Goal: Transaction & Acquisition: Purchase product/service

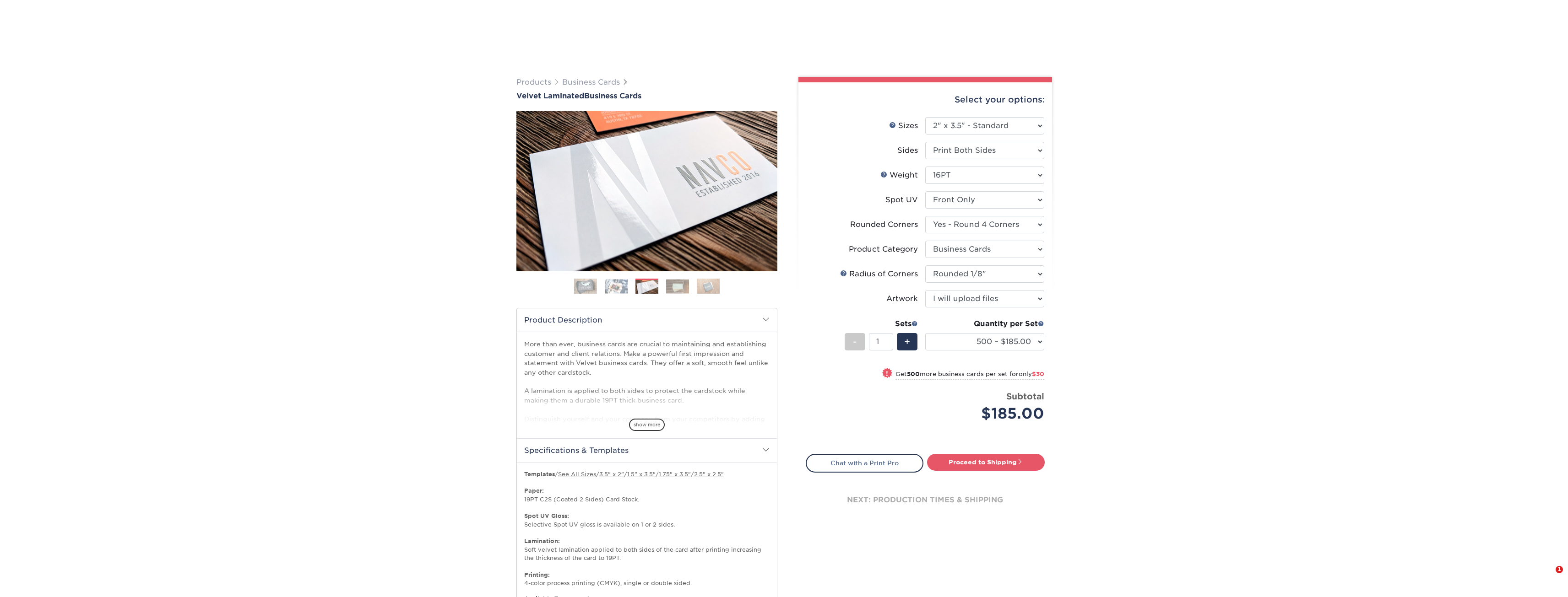
select select "2.00x3.50"
select select "7672df9e-0e0a-464d-8e1f-920c575e4da3"
select select "3b5148f1-0588-4f88-a218-97bcfdce65c1"
select select "589680c7-ee9a-431b-9d12-d7aeb1386a97"
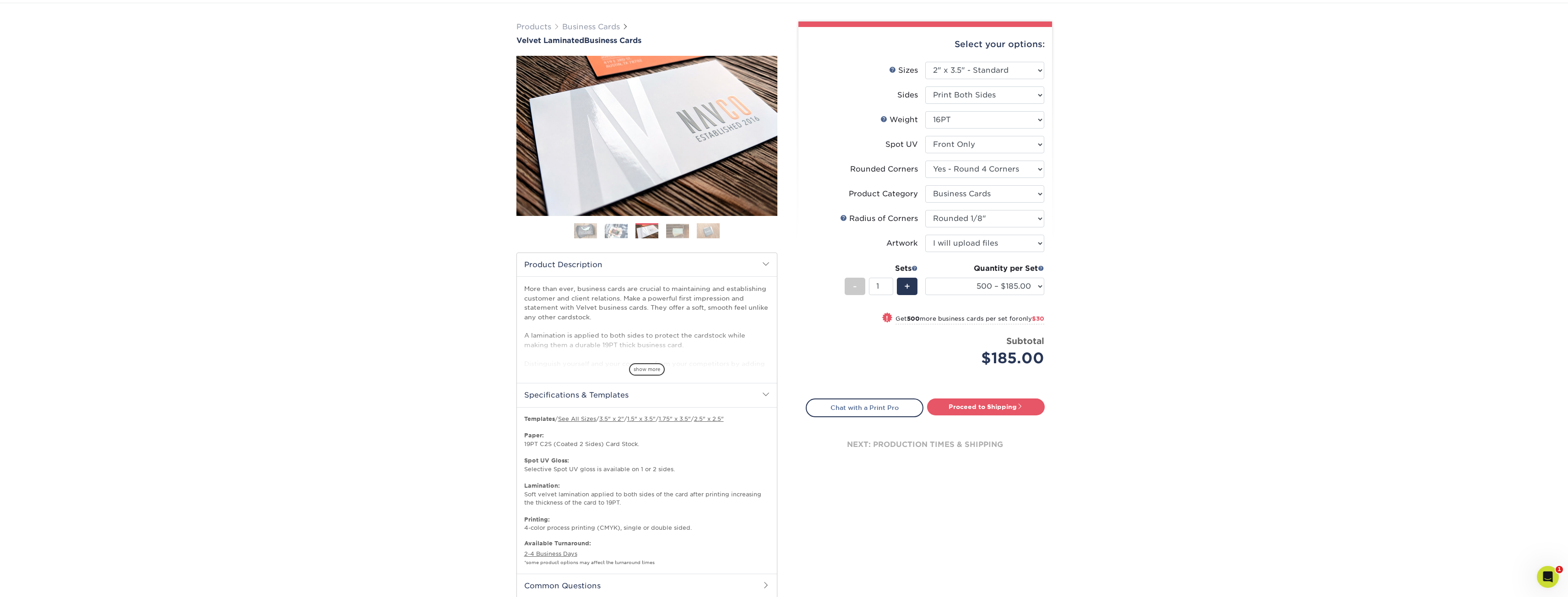
scroll to position [46, 0]
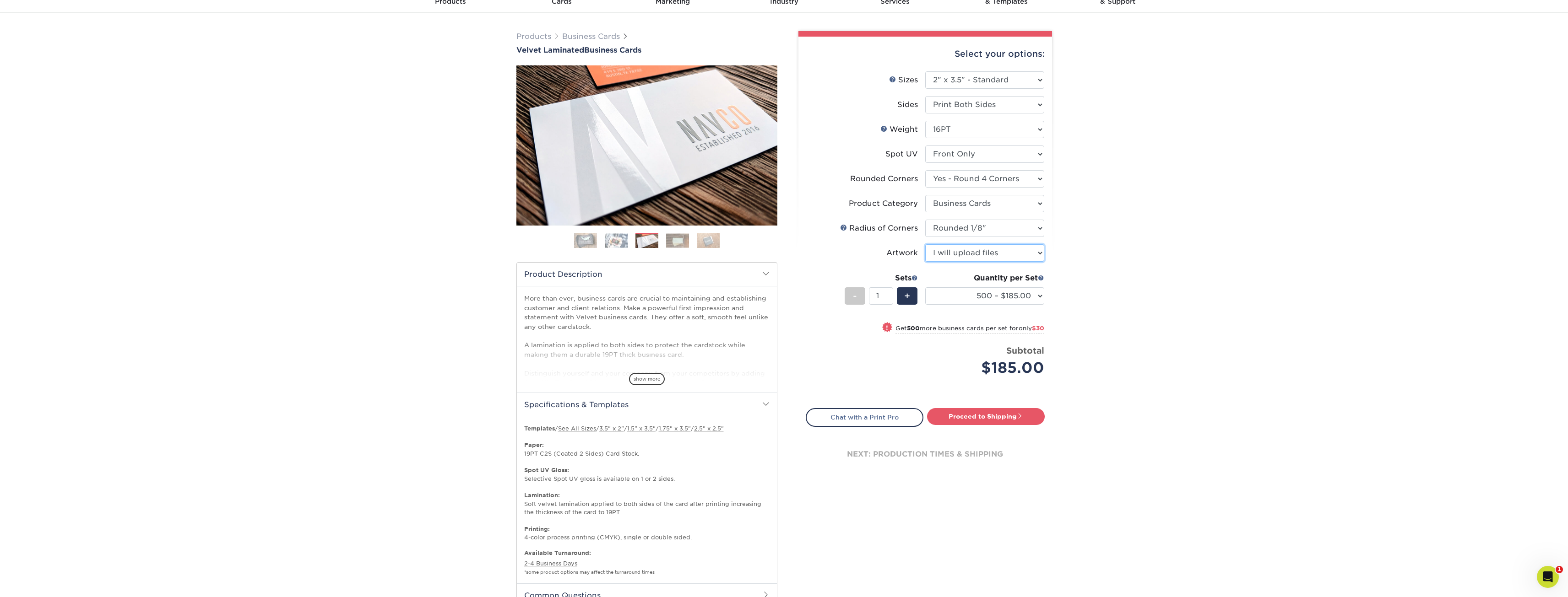
click at [969, 250] on select "Please Select I will upload files I need a design - $100" at bounding box center [985, 253] width 119 height 17
click at [925, 244] on select "Please Select I will upload files I need a design - $100" at bounding box center [985, 253] width 119 height 17
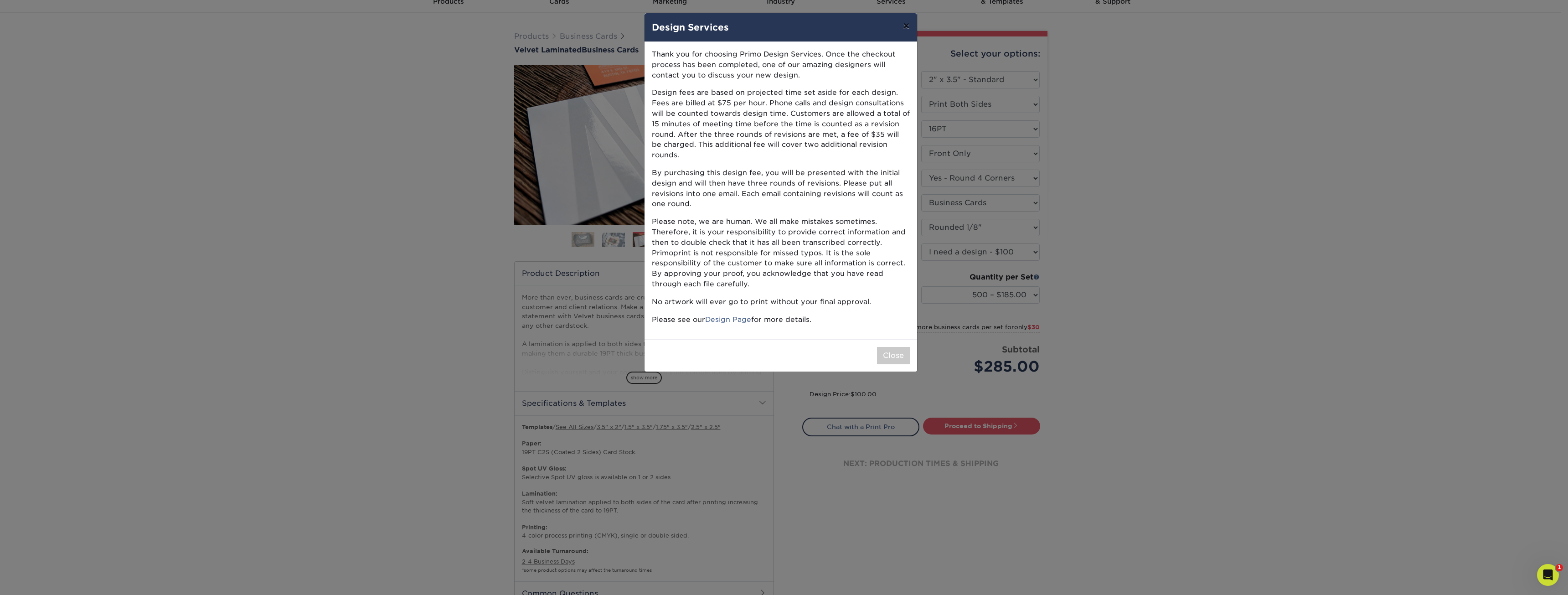
click at [907, 25] on button "×" at bounding box center [906, 25] width 21 height 25
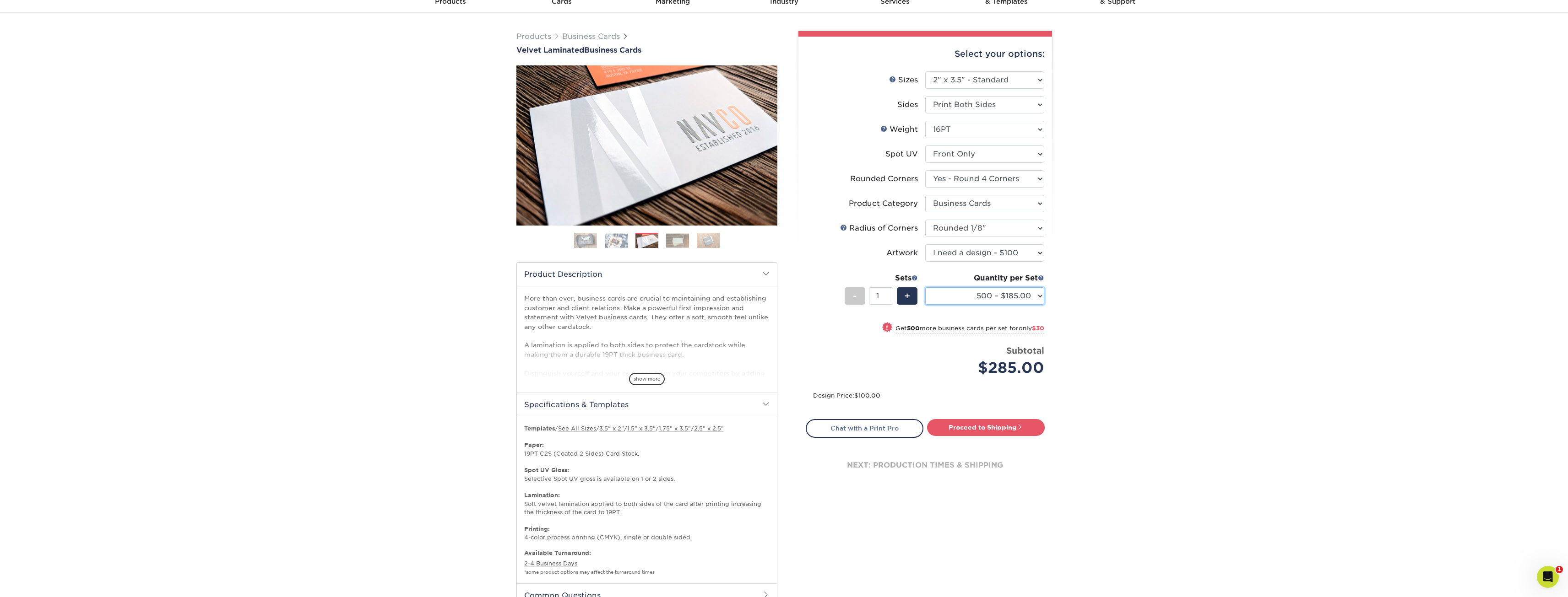
click at [960, 297] on select "500 – $185.00 1000 – $215.00 2500 – $518.00 5000 – $869.00 10000 – $1557.00" at bounding box center [985, 296] width 119 height 17
click at [1189, 322] on div "Products Business Cards Velvet Laminated Business Cards Previous Next" at bounding box center [784, 341] width 1568 height 656
click at [1033, 252] on select "Please Select I will upload files I need a design - $100" at bounding box center [985, 253] width 119 height 17
select select "upload"
click at [925, 244] on select "Please Select I will upload files I need a design - $100" at bounding box center [985, 253] width 119 height 17
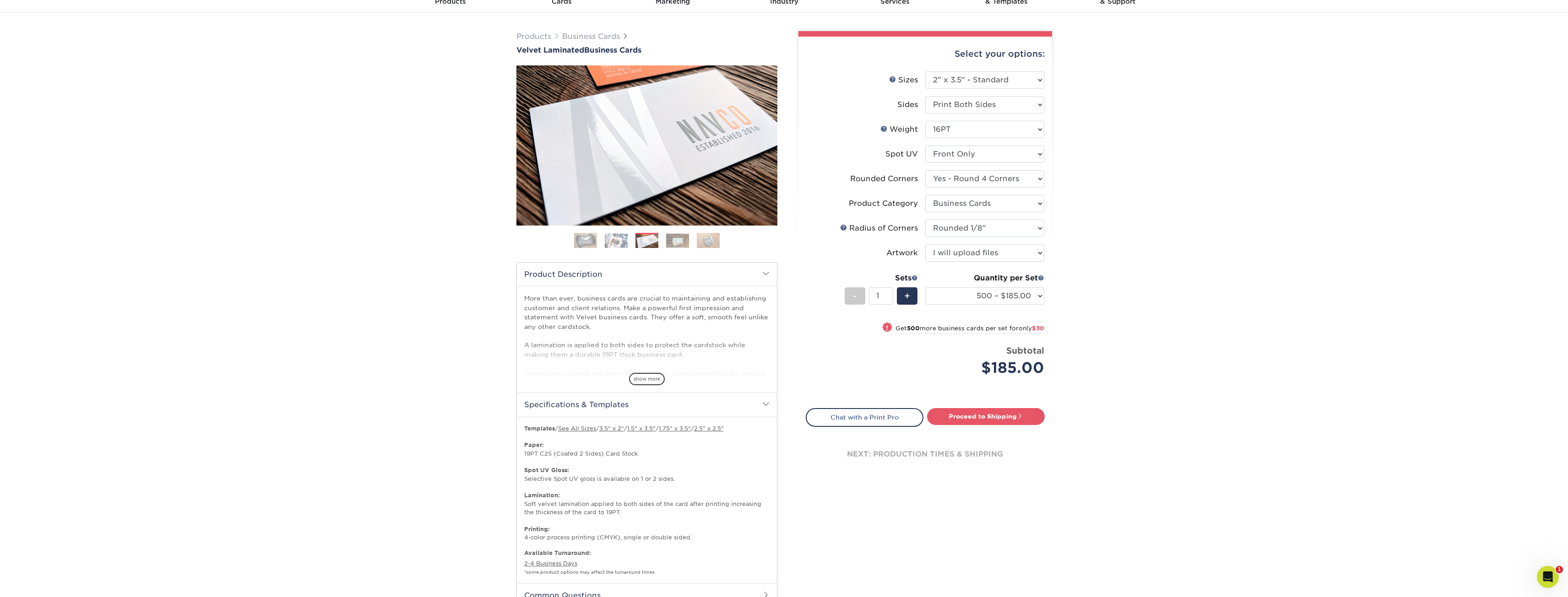
click at [1140, 345] on div "Products Business Cards Velvet Laminated Business Cards Previous Next" at bounding box center [784, 341] width 1568 height 656
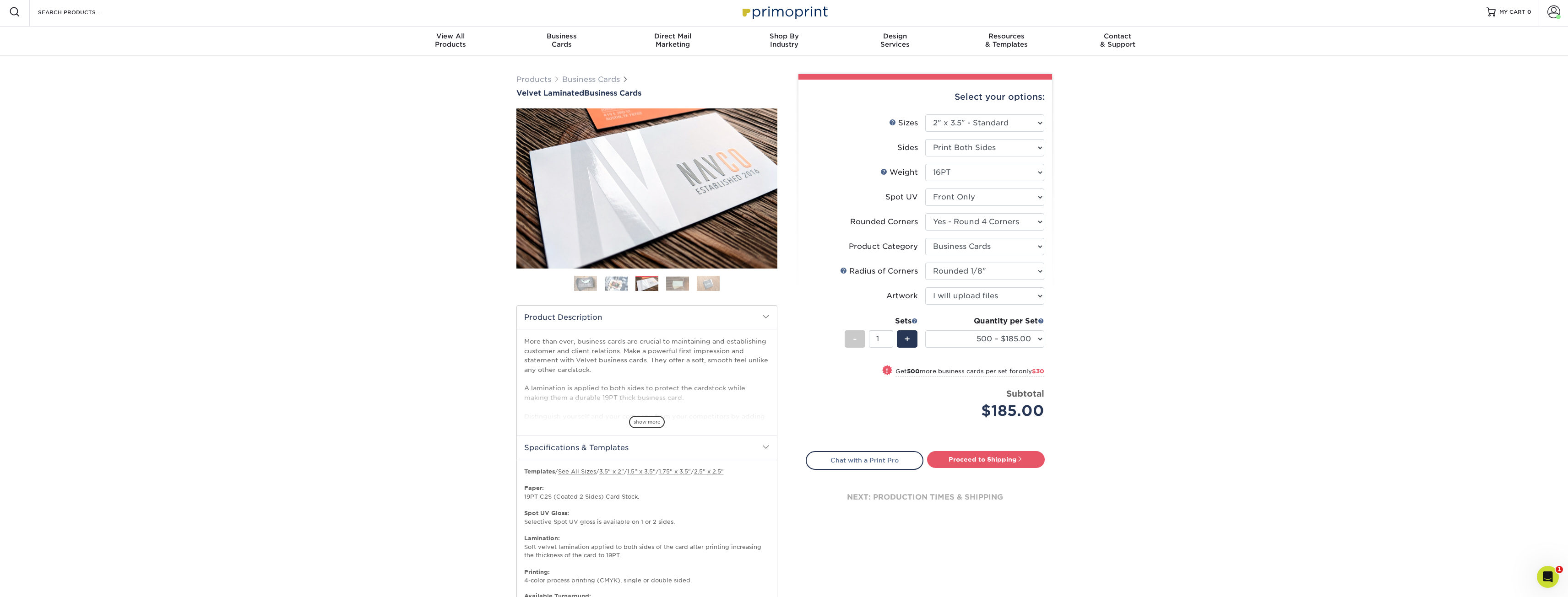
scroll to position [0, 0]
